Goal: Task Accomplishment & Management: Complete application form

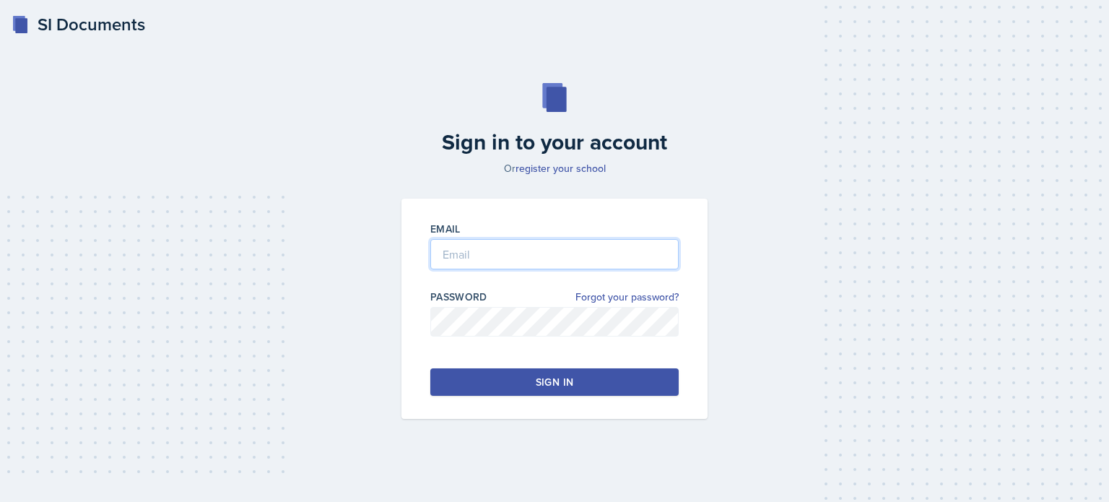
type input "[EMAIL_ADDRESS][DOMAIN_NAME]"
click at [533, 376] on button "Sign in" at bounding box center [554, 381] width 248 height 27
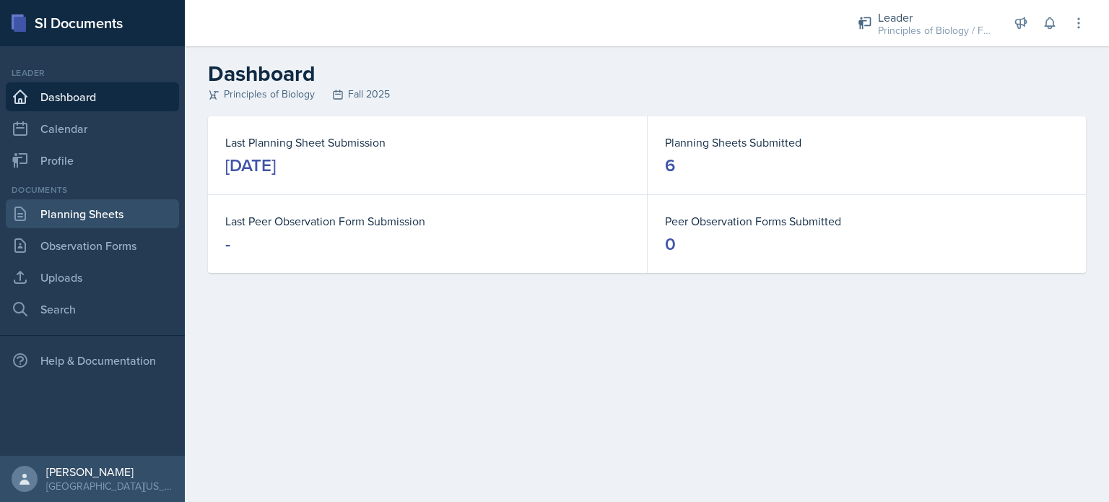
click at [105, 217] on link "Planning Sheets" at bounding box center [92, 213] width 173 height 29
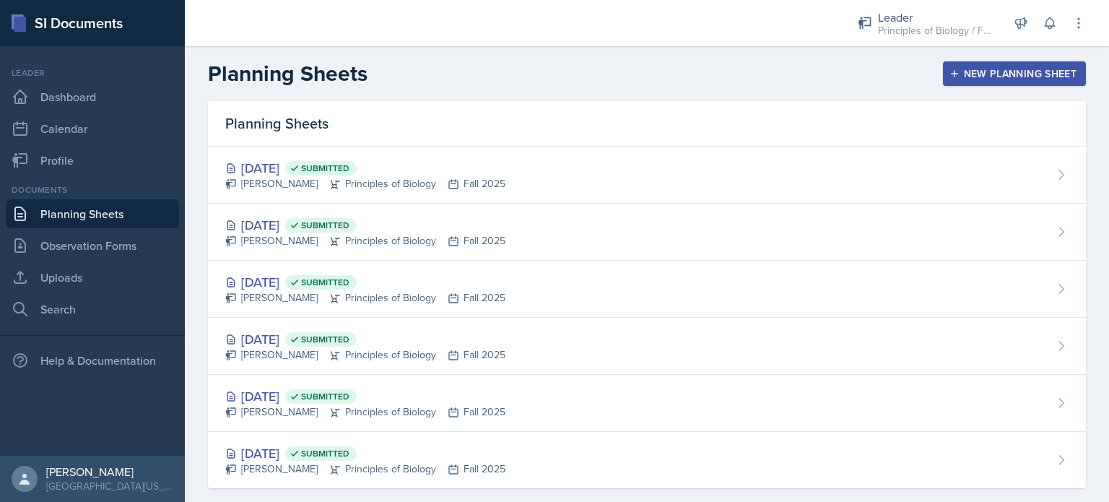
click at [953, 78] on div "New Planning Sheet" at bounding box center [1015, 74] width 124 height 12
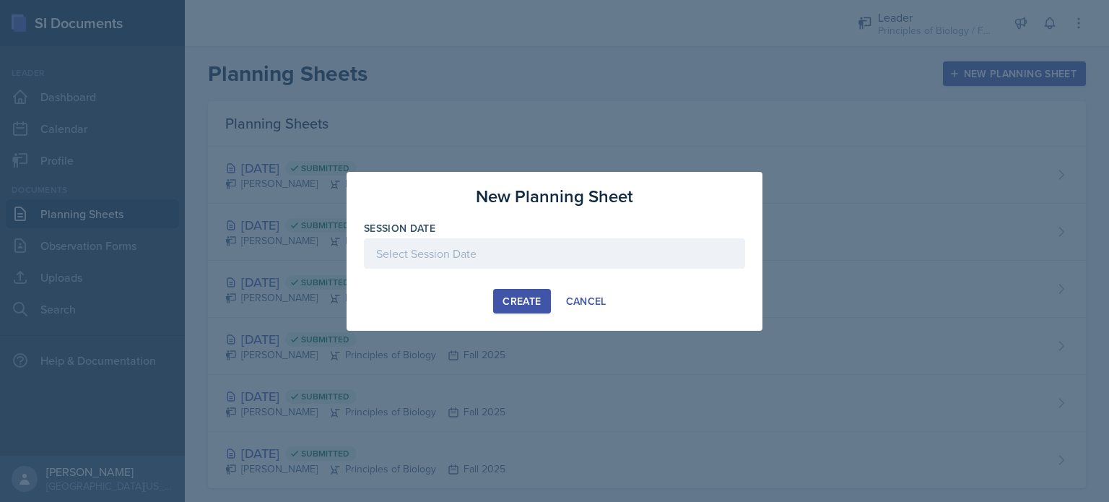
click at [517, 252] on div at bounding box center [554, 253] width 381 height 30
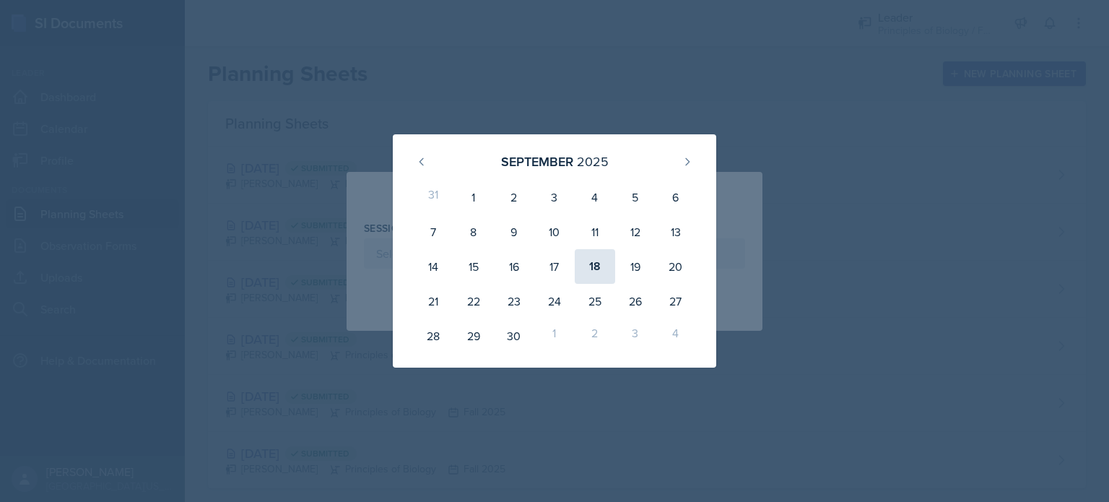
click at [597, 267] on div "18" at bounding box center [595, 266] width 40 height 35
type input "[DATE]"
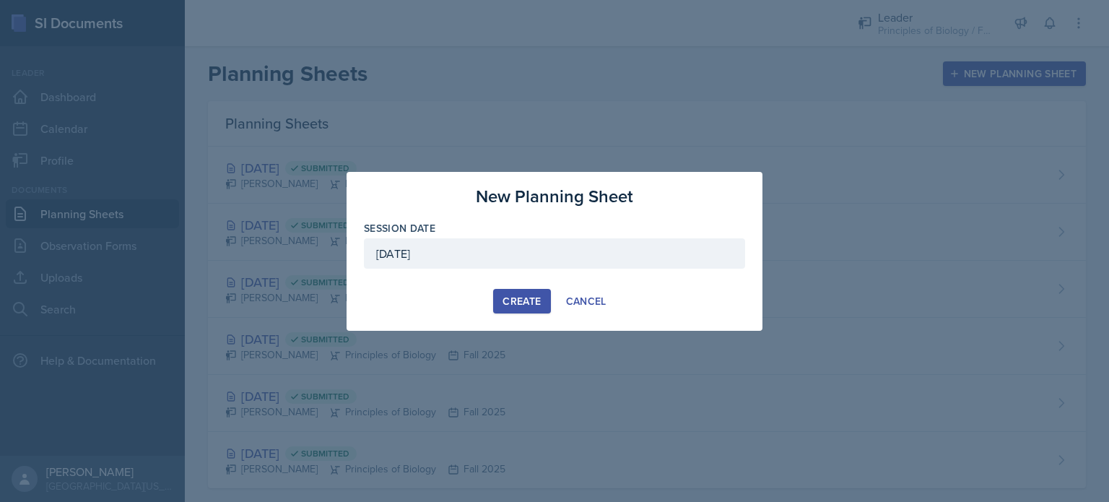
click at [530, 298] on div "Create" at bounding box center [522, 301] width 38 height 12
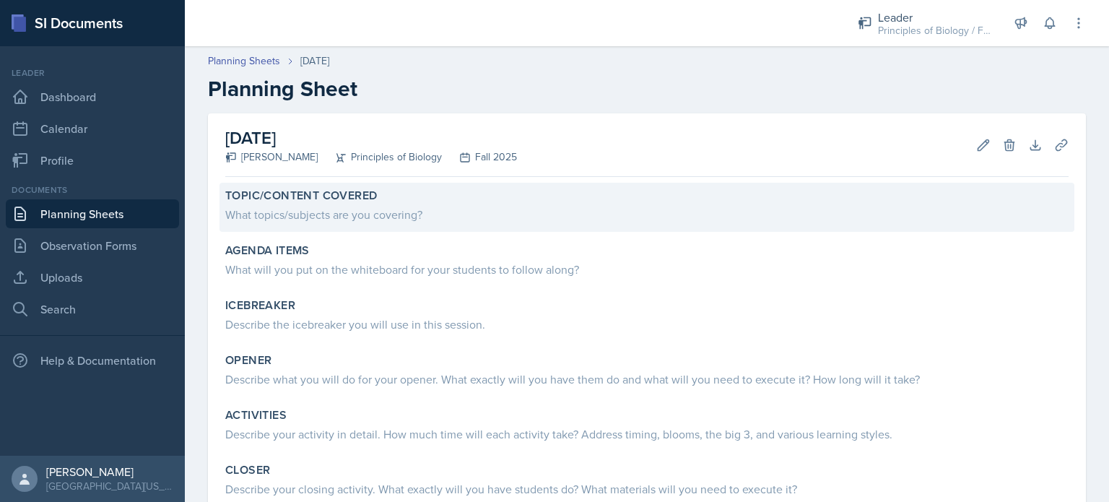
click at [334, 210] on div "What topics/subjects are you covering?" at bounding box center [647, 214] width 844 height 17
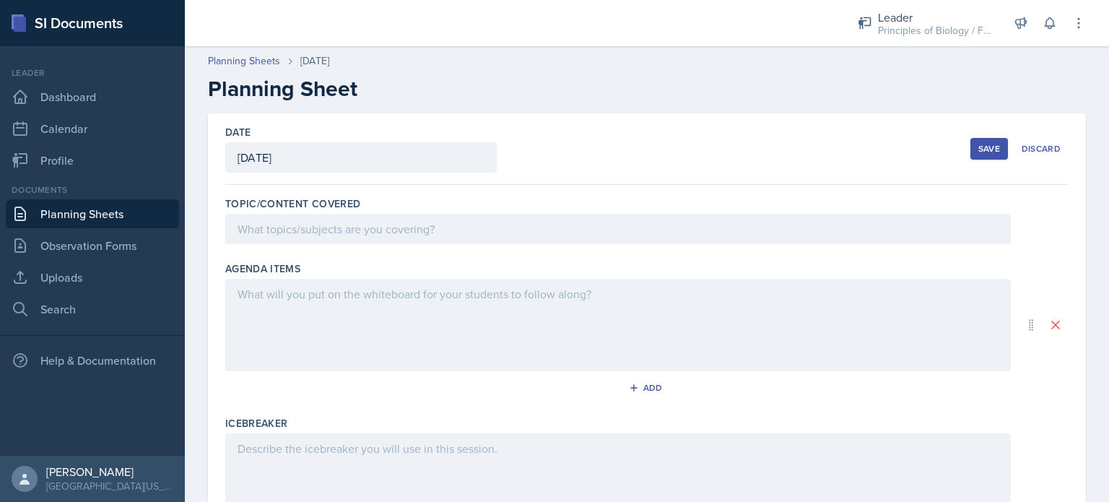
click at [326, 221] on div at bounding box center [618, 229] width 786 height 30
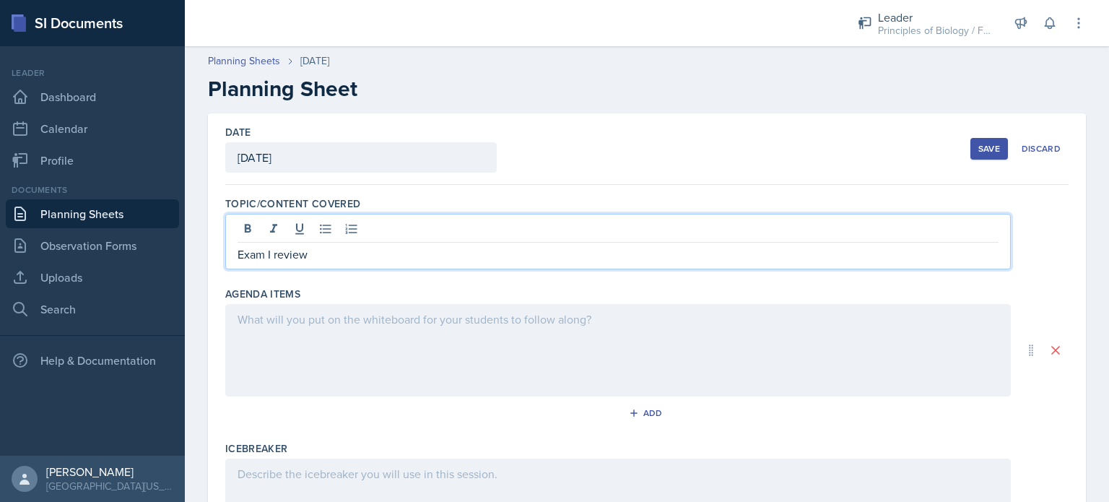
click at [286, 335] on div at bounding box center [618, 350] width 786 height 92
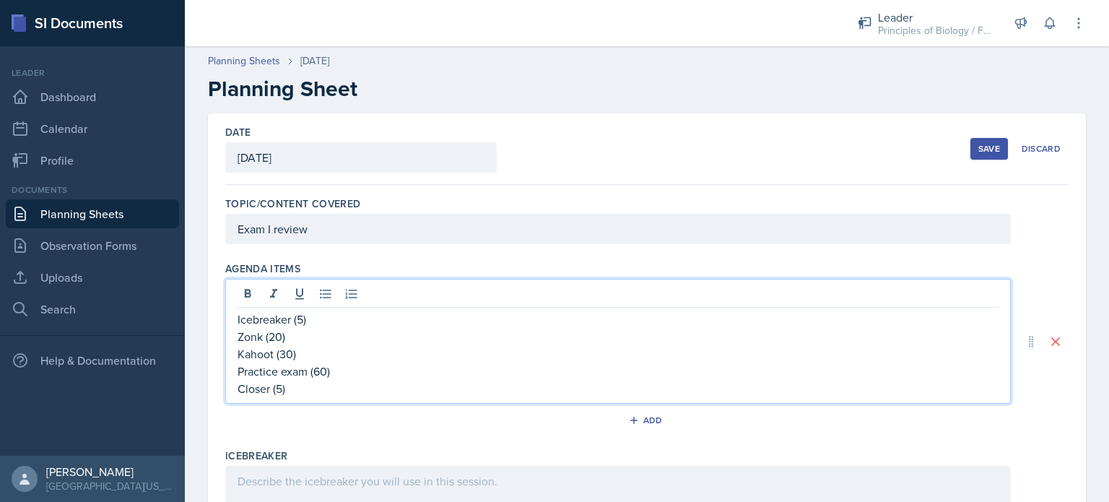
click at [250, 389] on p "Closer (5)" at bounding box center [618, 388] width 761 height 17
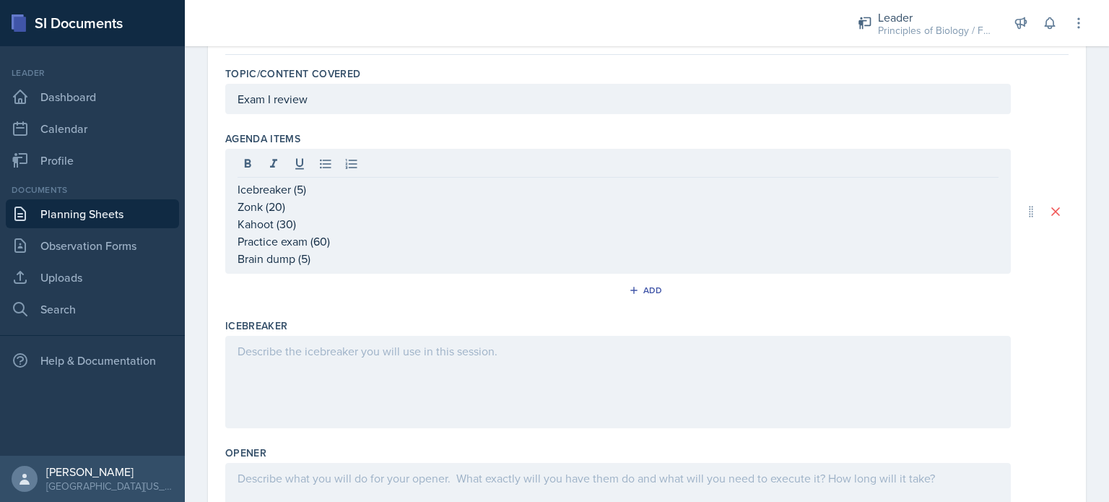
click at [303, 366] on div at bounding box center [618, 382] width 786 height 92
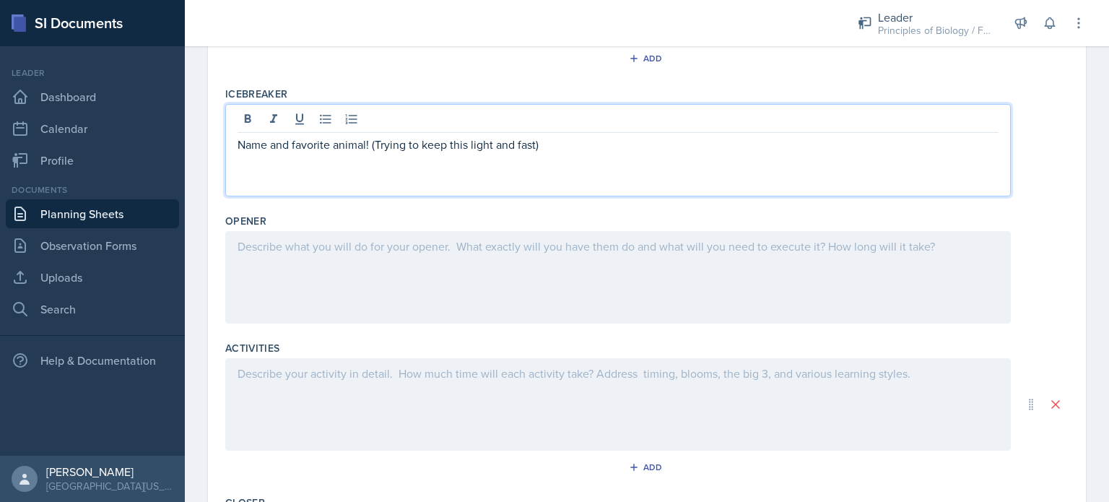
click at [345, 276] on div at bounding box center [618, 277] width 786 height 92
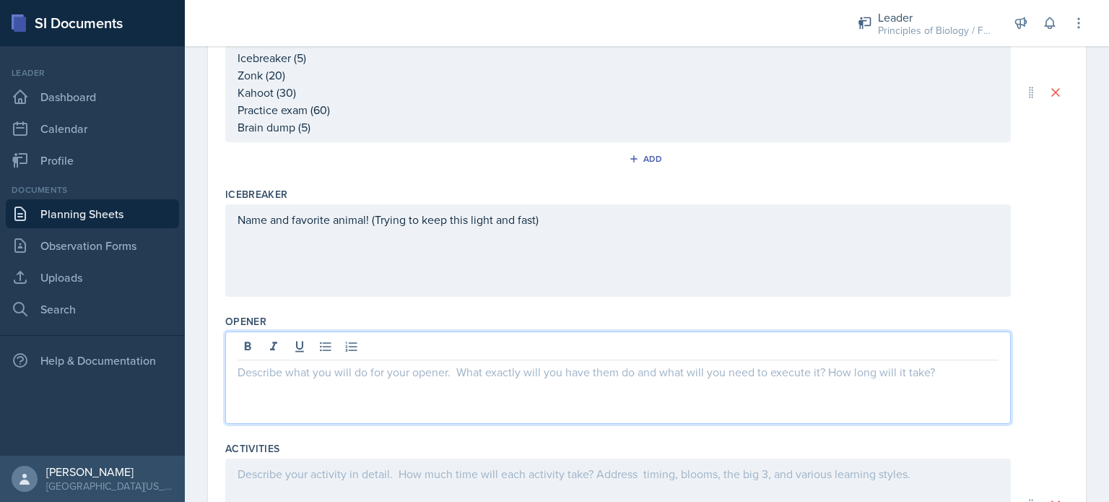
scroll to position [235, 0]
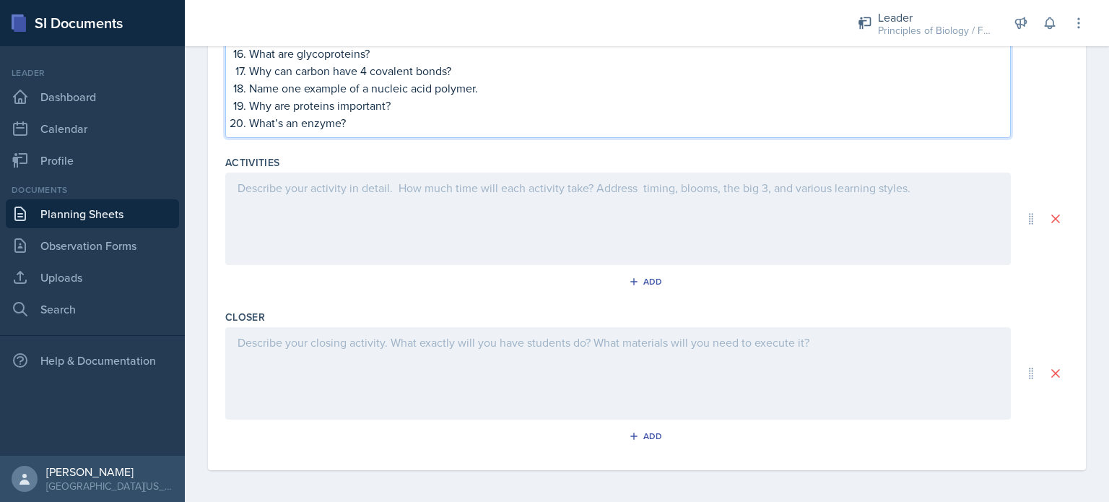
click at [348, 222] on div at bounding box center [618, 219] width 786 height 92
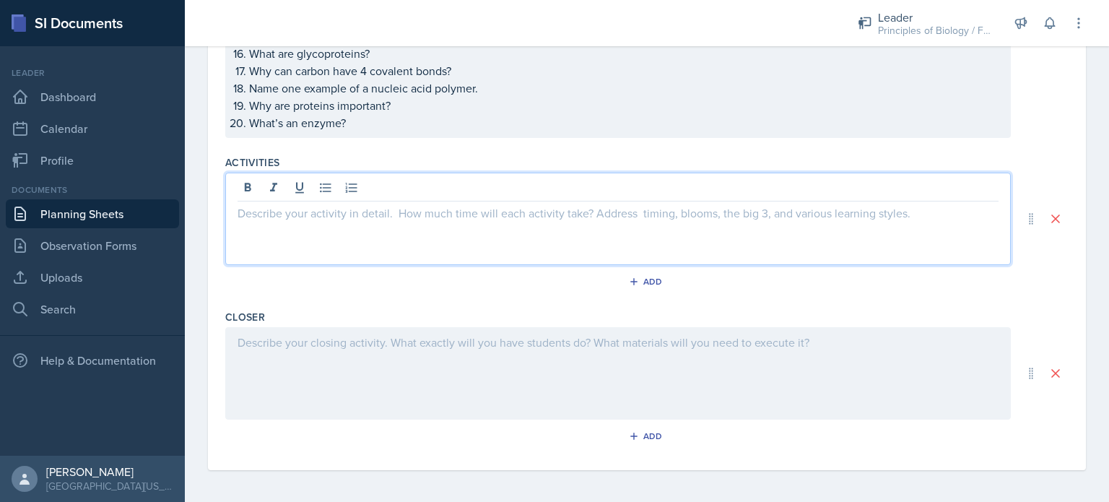
scroll to position [919, 0]
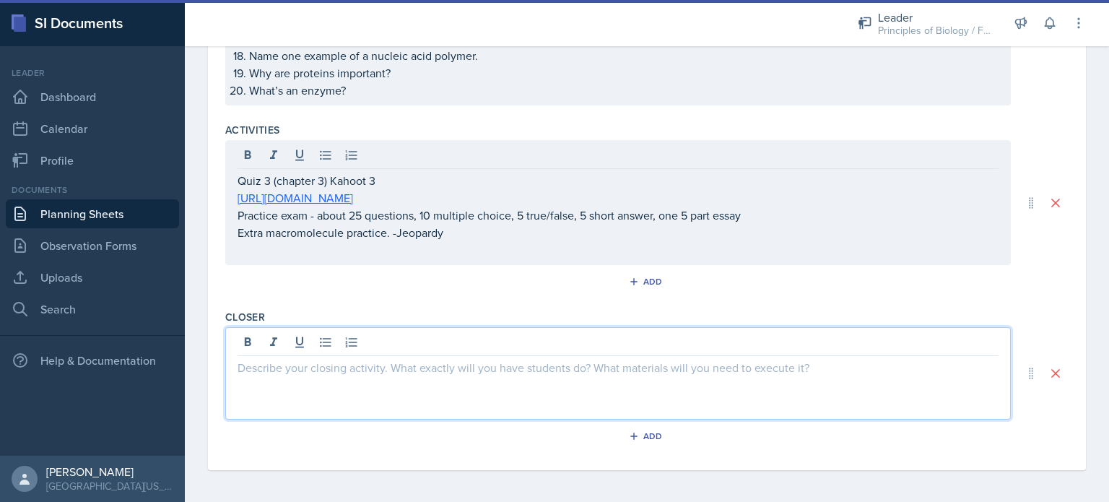
click at [381, 343] on div at bounding box center [618, 373] width 786 height 92
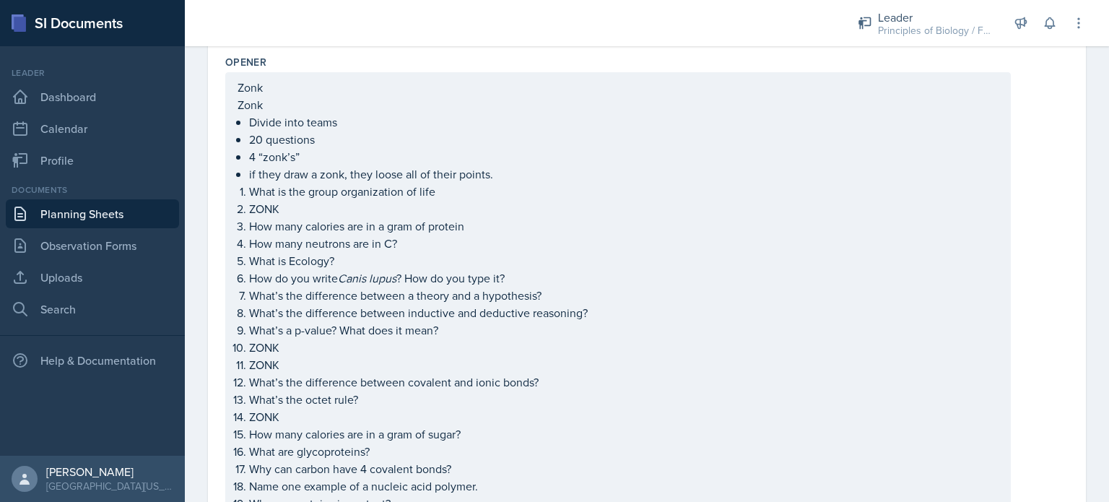
scroll to position [0, 0]
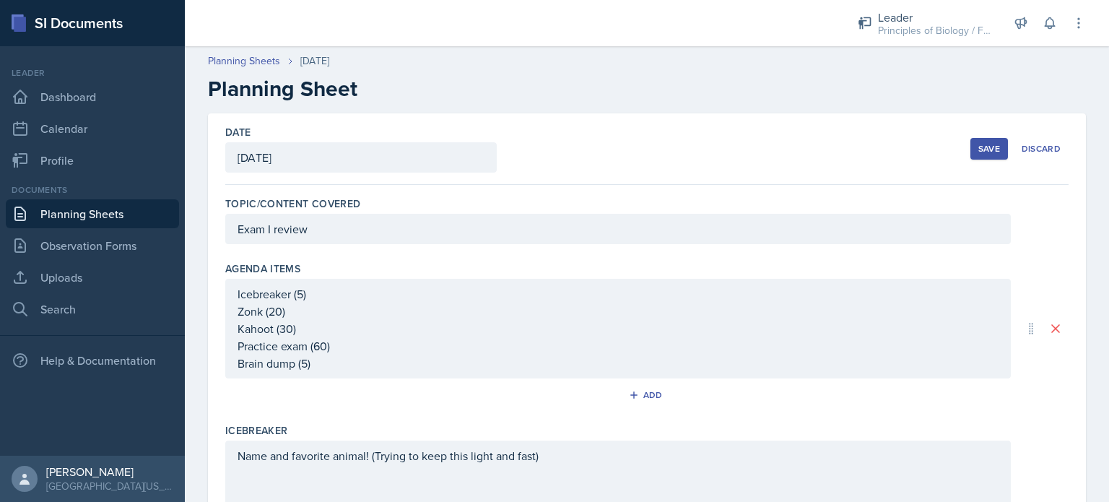
click at [982, 147] on div "Save" at bounding box center [990, 149] width 22 height 12
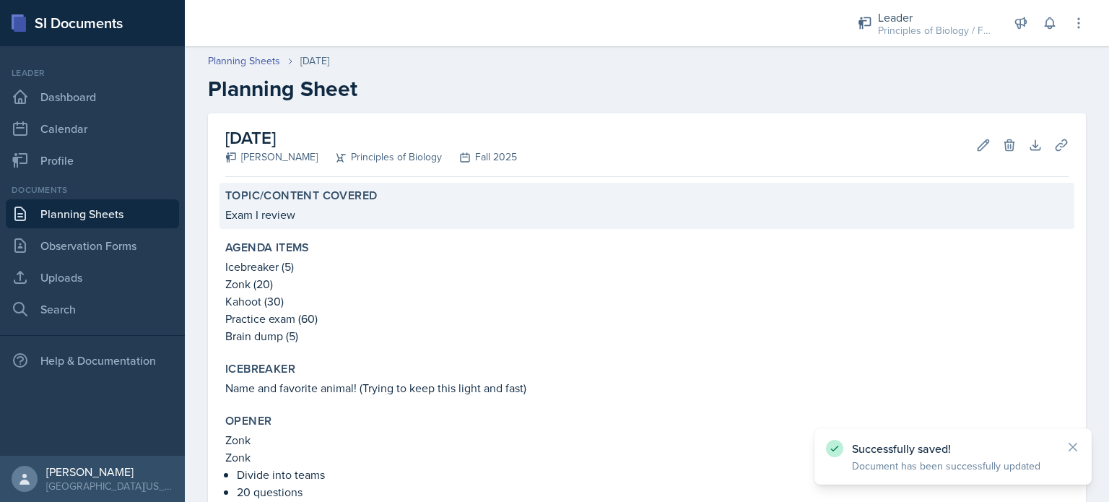
scroll to position [649, 0]
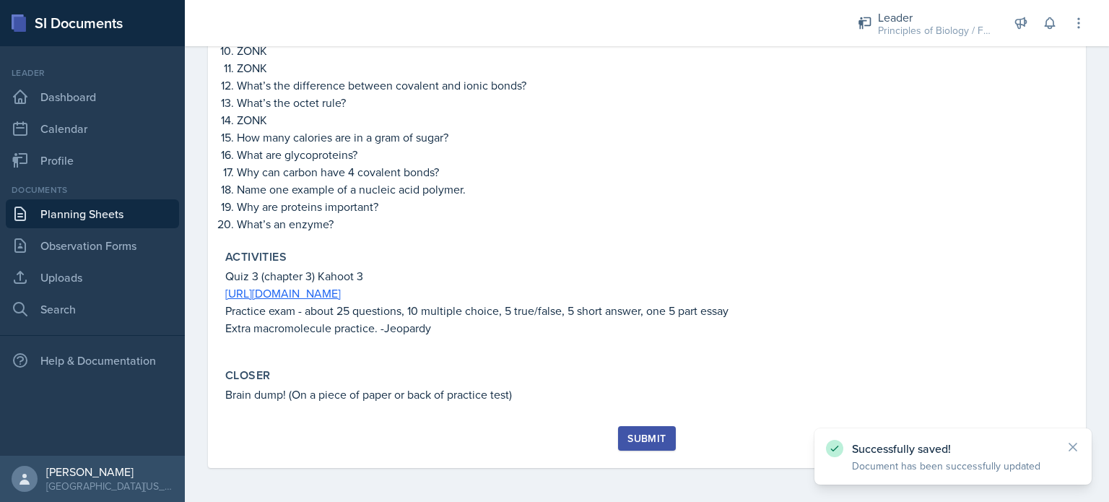
click at [635, 445] on button "Submit" at bounding box center [646, 438] width 57 height 25
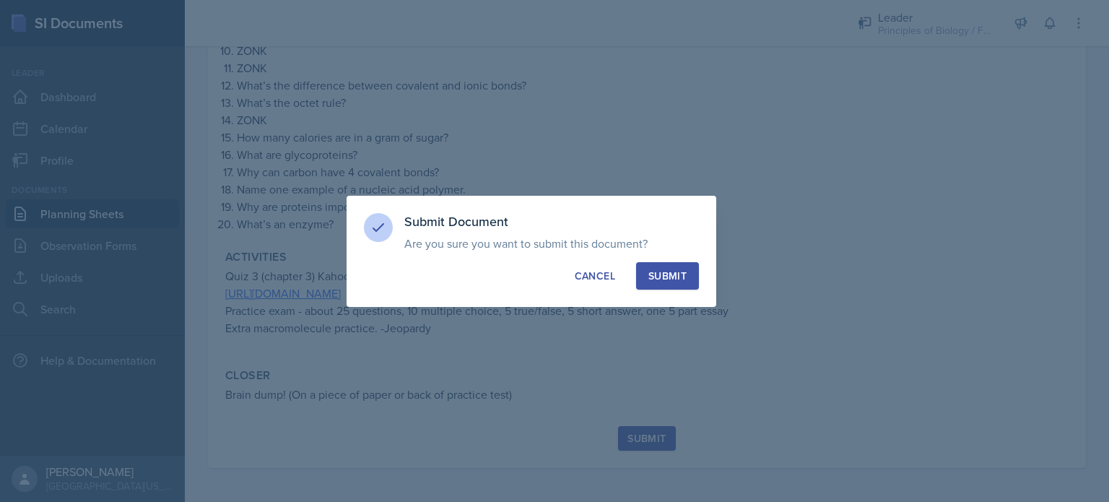
click at [672, 274] on div "Submit" at bounding box center [668, 276] width 38 height 14
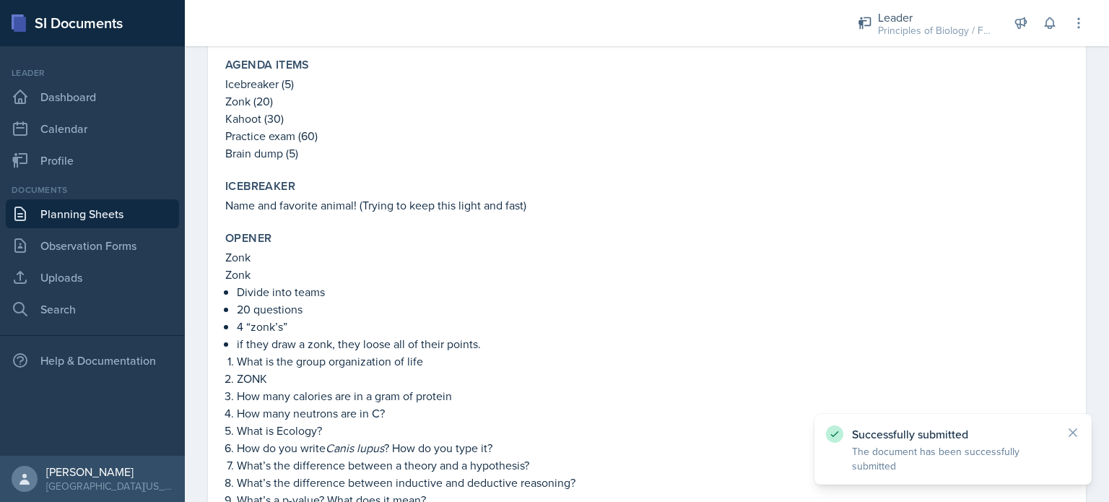
scroll to position [0, 0]
